Goal: Task Accomplishment & Management: Manage account settings

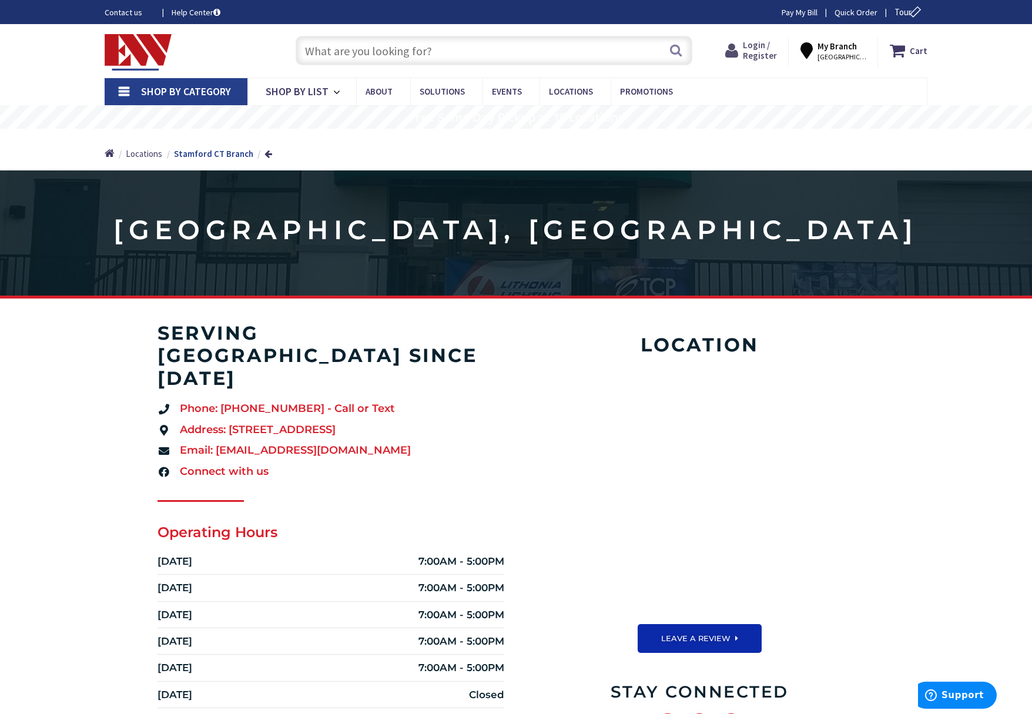
click at [763, 50] on span "Login / Register" at bounding box center [760, 50] width 34 height 22
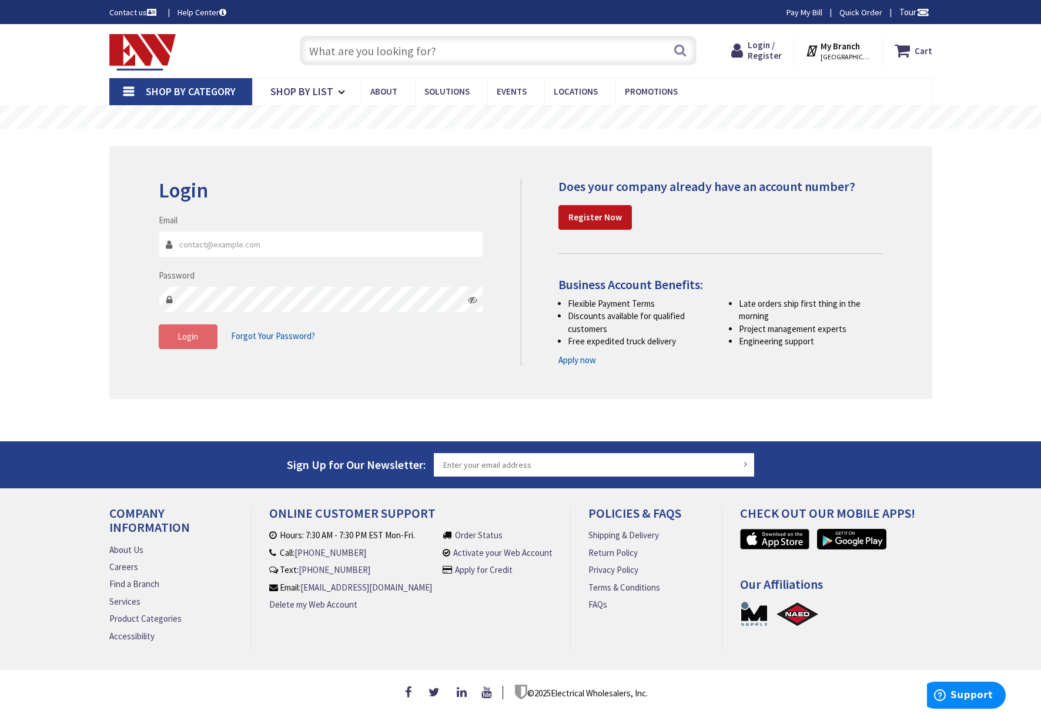
type input "[PERSON_NAME][EMAIL_ADDRESS][PERSON_NAME][DOMAIN_NAME]"
click at [190, 339] on span "Login" at bounding box center [188, 336] width 21 height 11
